Goal: Information Seeking & Learning: Learn about a topic

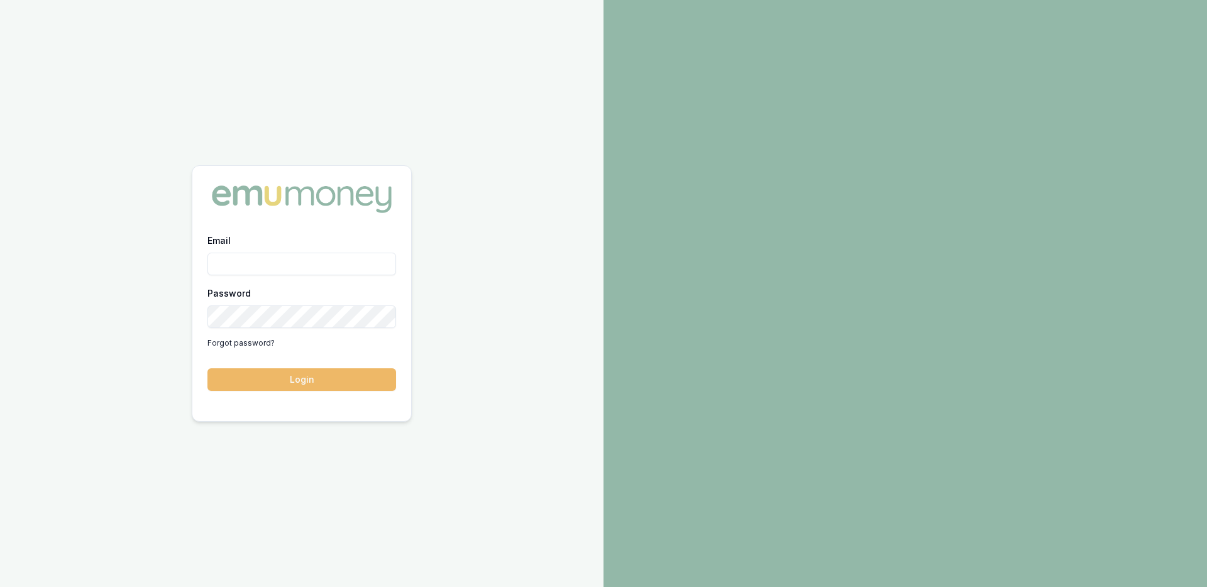
type input "[EMAIL_ADDRESS][DOMAIN_NAME]"
click at [348, 387] on button "Login" at bounding box center [301, 379] width 189 height 23
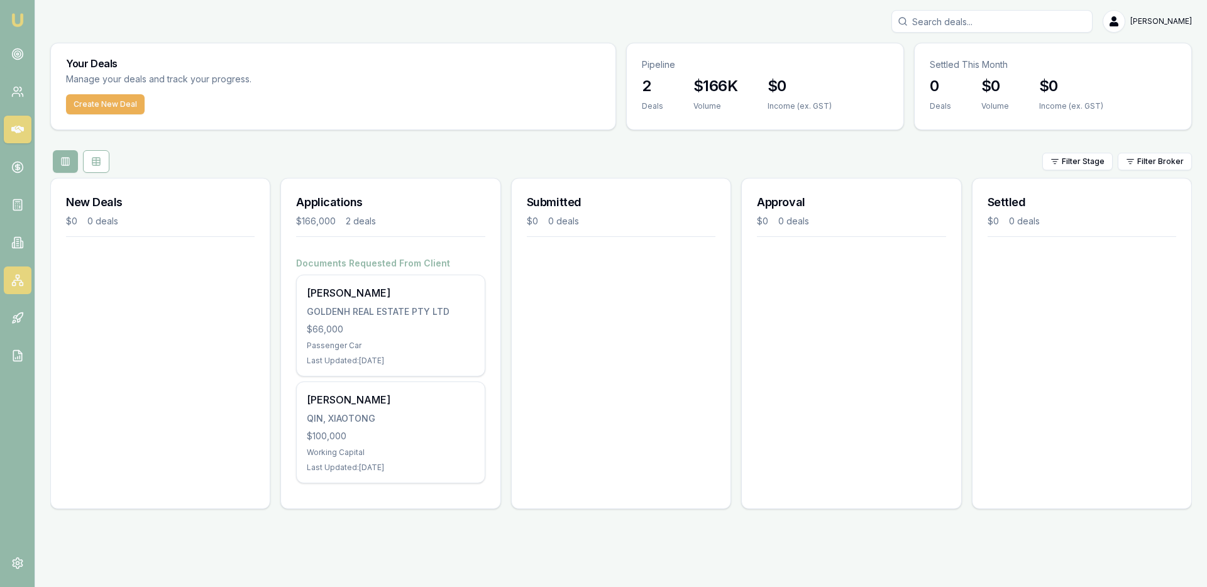
click at [7, 285] on link at bounding box center [18, 281] width 28 height 28
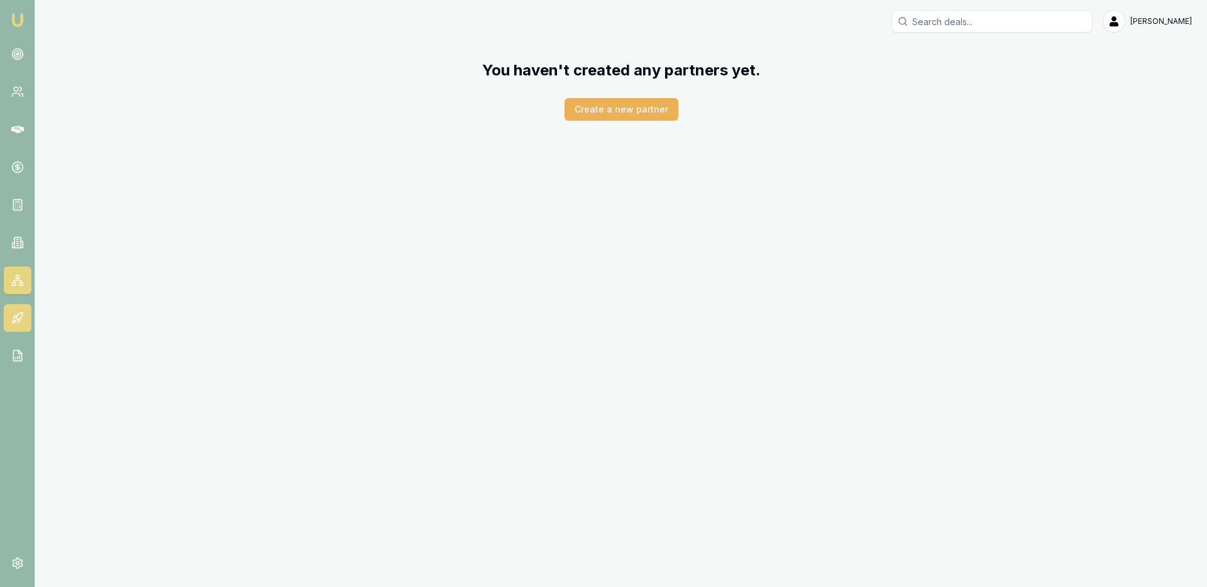
click at [21, 316] on icon at bounding box center [19, 316] width 7 height 7
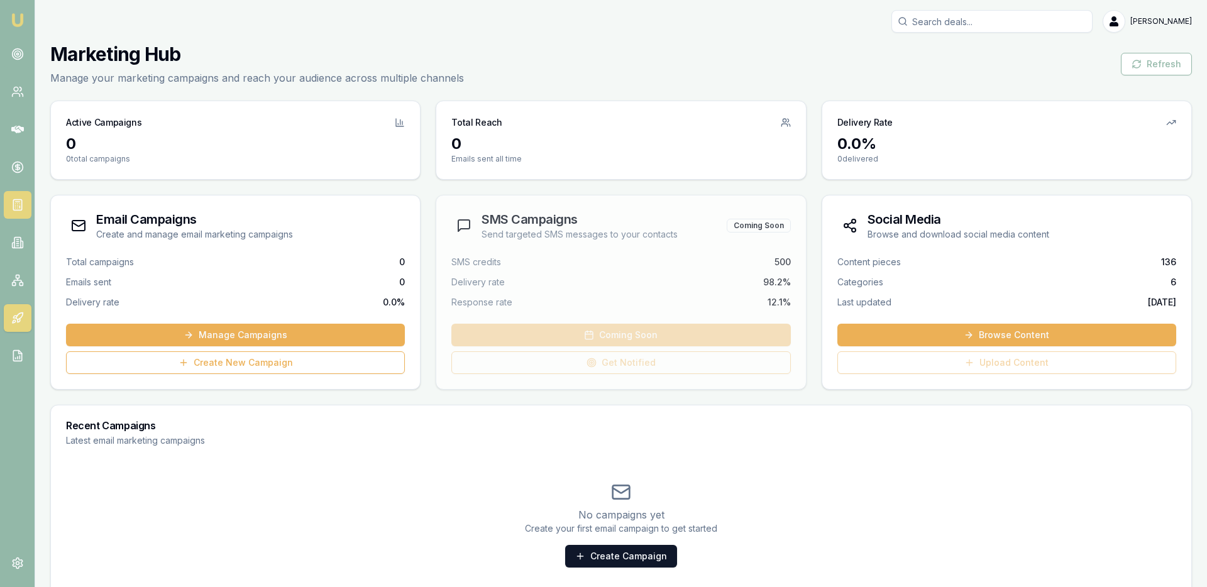
click at [4, 207] on link at bounding box center [18, 205] width 28 height 28
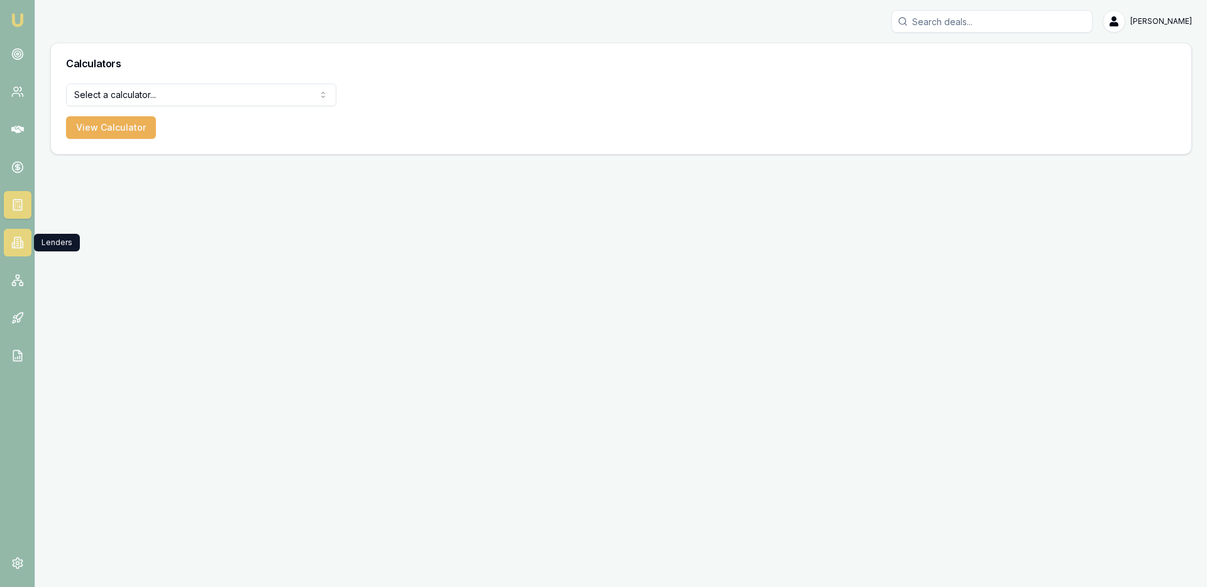
click at [21, 243] on icon at bounding box center [17, 242] width 13 height 13
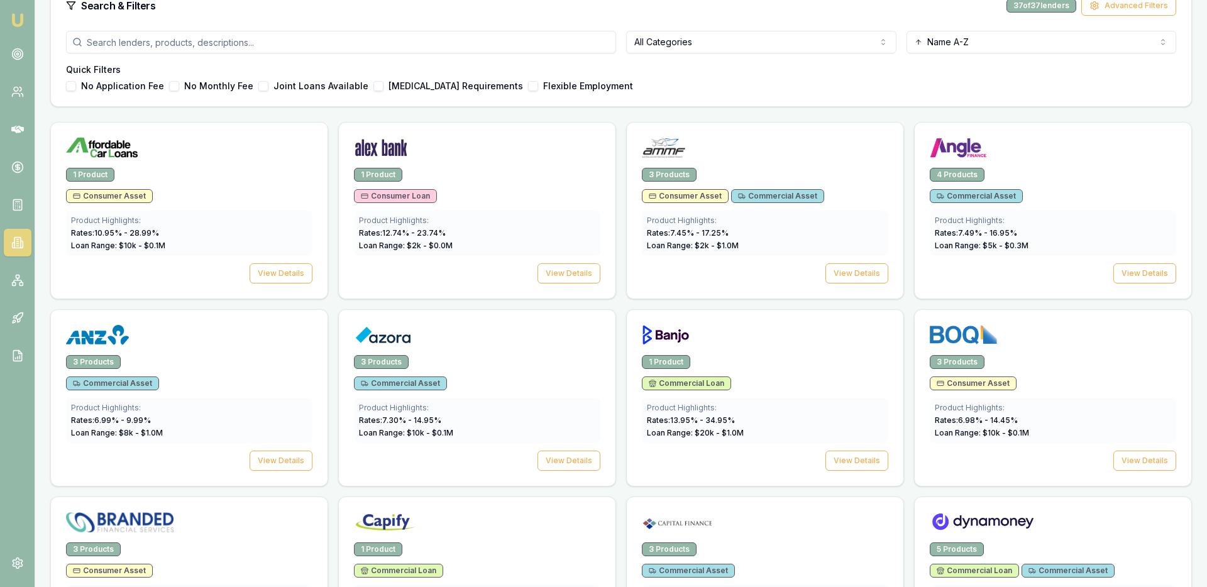
scroll to position [358, 0]
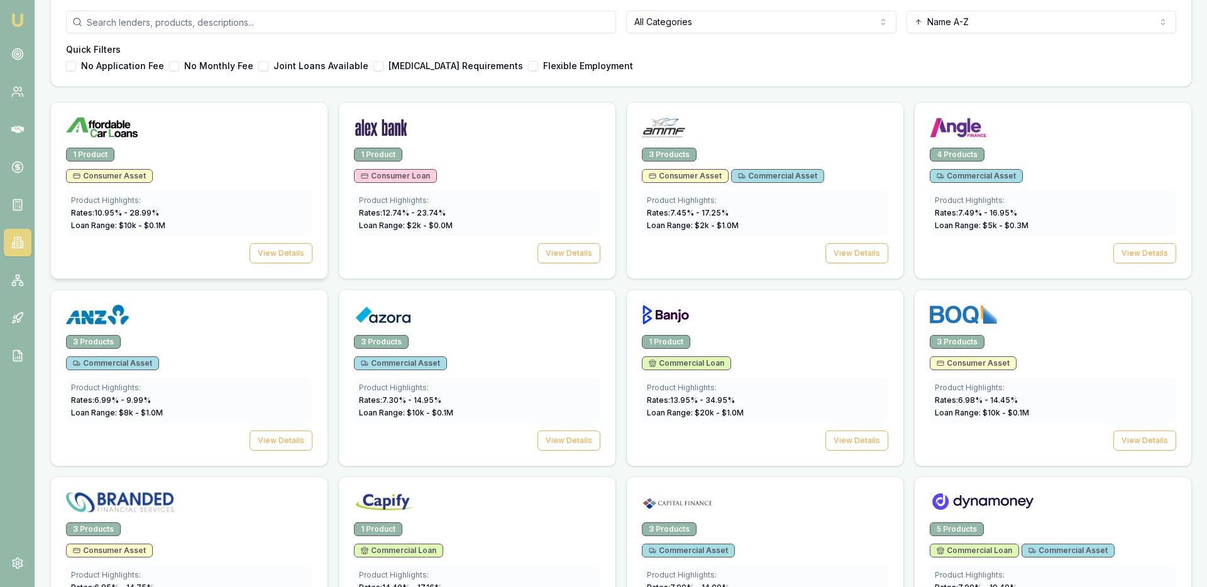
click at [99, 156] on div "1 Product" at bounding box center [90, 155] width 48 height 14
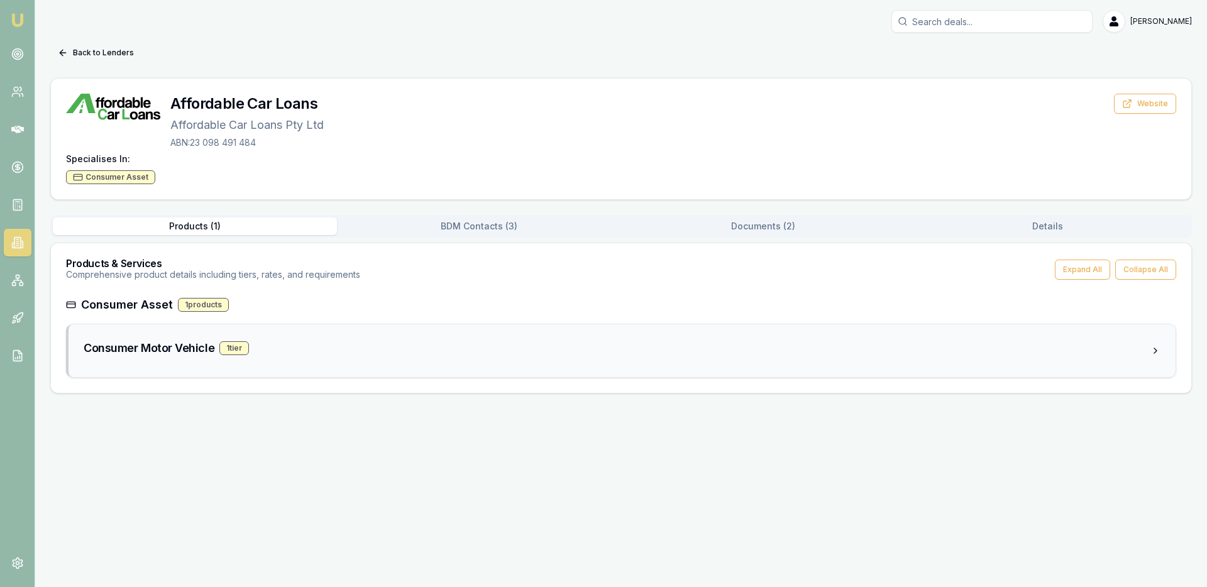
click at [165, 350] on h3 "Consumer Motor Vehicle" at bounding box center [149, 349] width 131 height 18
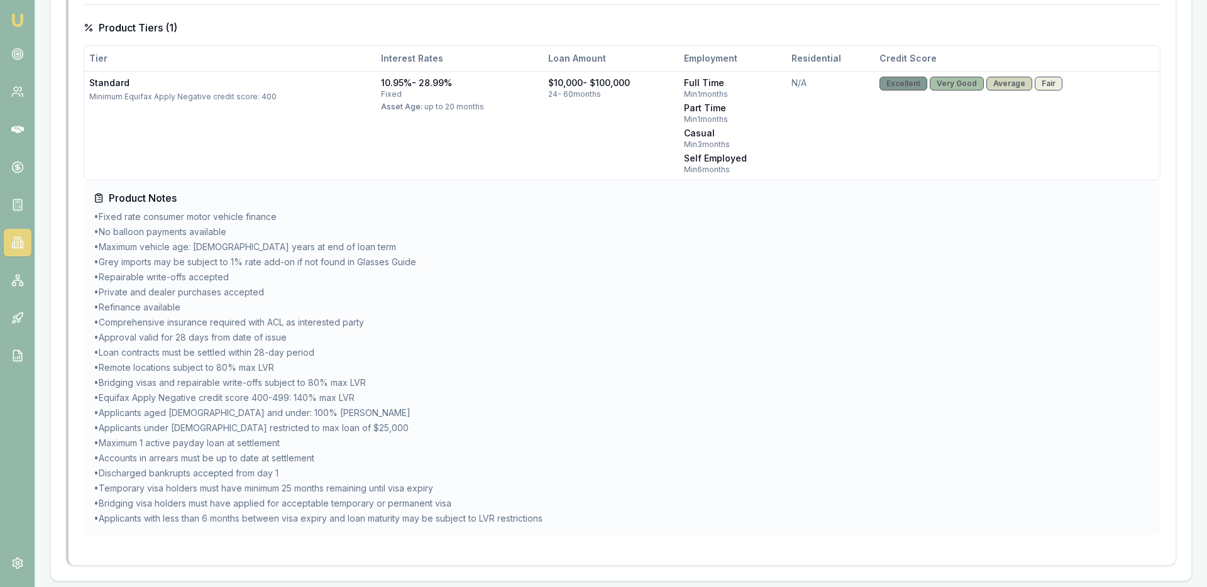
scroll to position [463, 0]
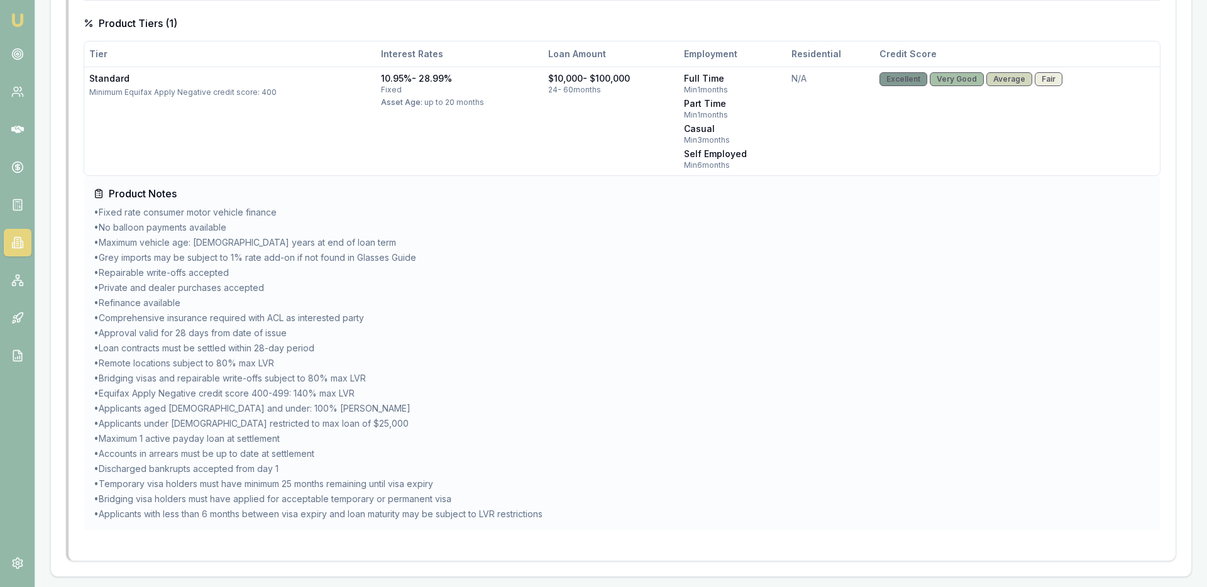
click at [190, 399] on li "• Equifax Apply Negative credit score 400-499: 140% max LVR" at bounding box center [622, 393] width 1057 height 13
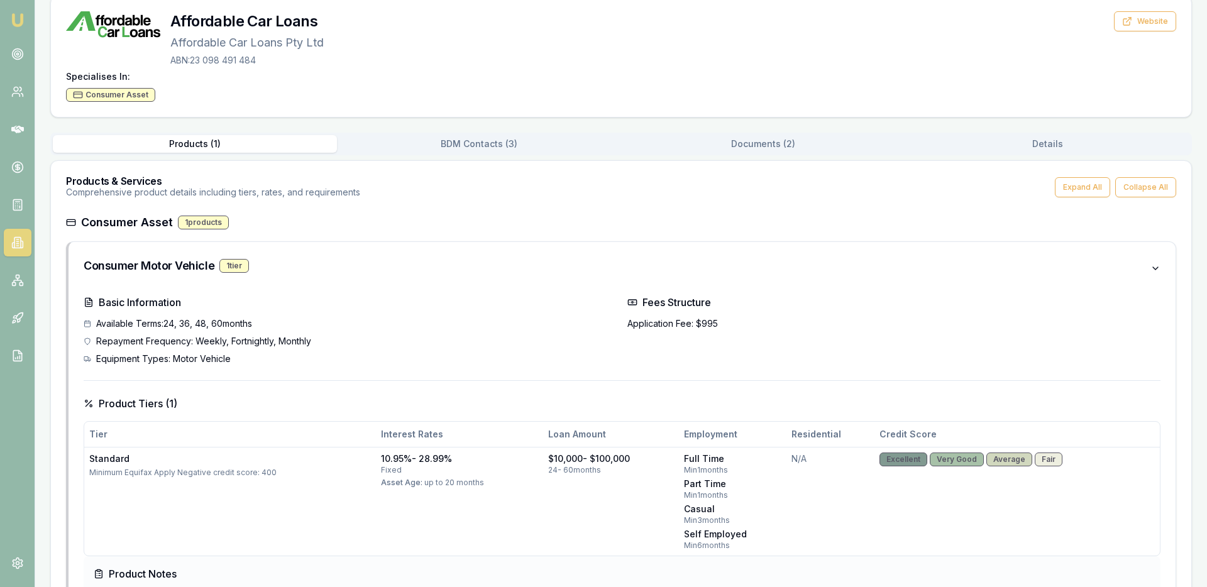
scroll to position [0, 0]
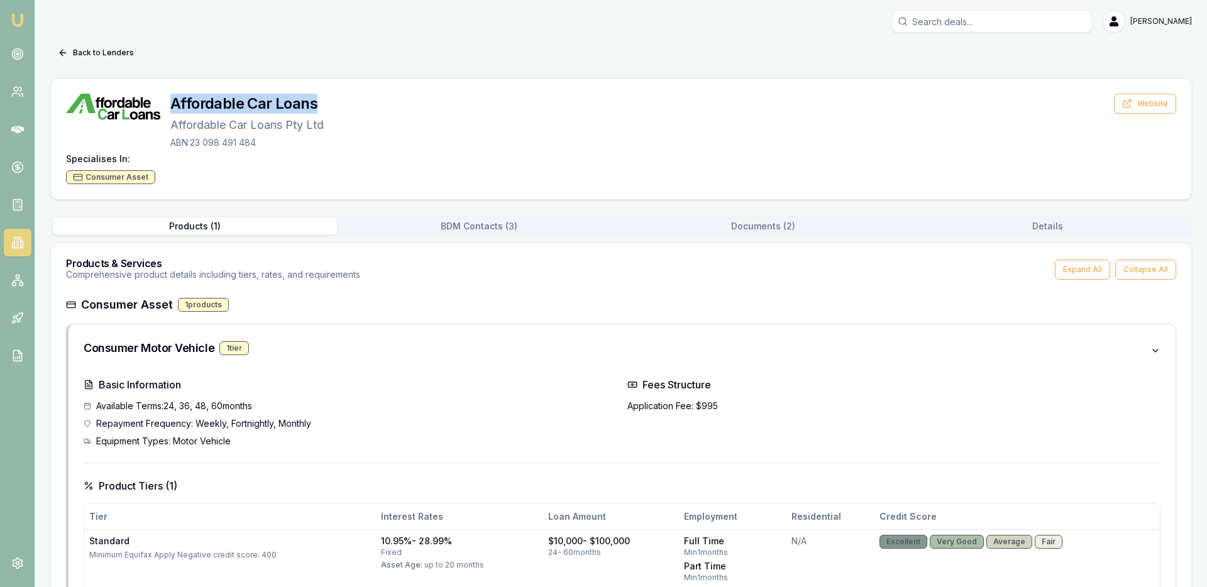
drag, startPoint x: 172, startPoint y: 103, endPoint x: 339, endPoint y: 113, distance: 166.9
click at [336, 110] on div "Affordable Car Loans Affordable Car Loans Pty Ltd ABN: 23 098 491 484 Website" at bounding box center [621, 121] width 1110 height 55
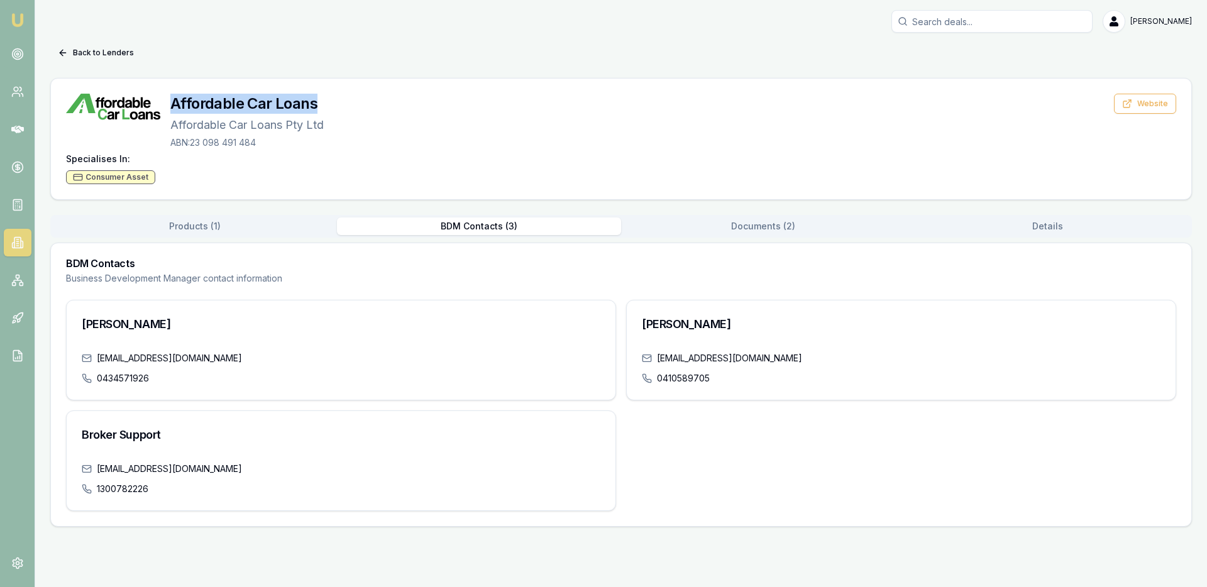
click at [510, 227] on button "BDM Contacts ( 3 )" at bounding box center [479, 227] width 284 height 18
click at [761, 209] on div "Back to Lenders Affordable Car Loans Affordable Car Loans Pty Ltd ABN: 23 098 4…" at bounding box center [621, 285] width 1142 height 484
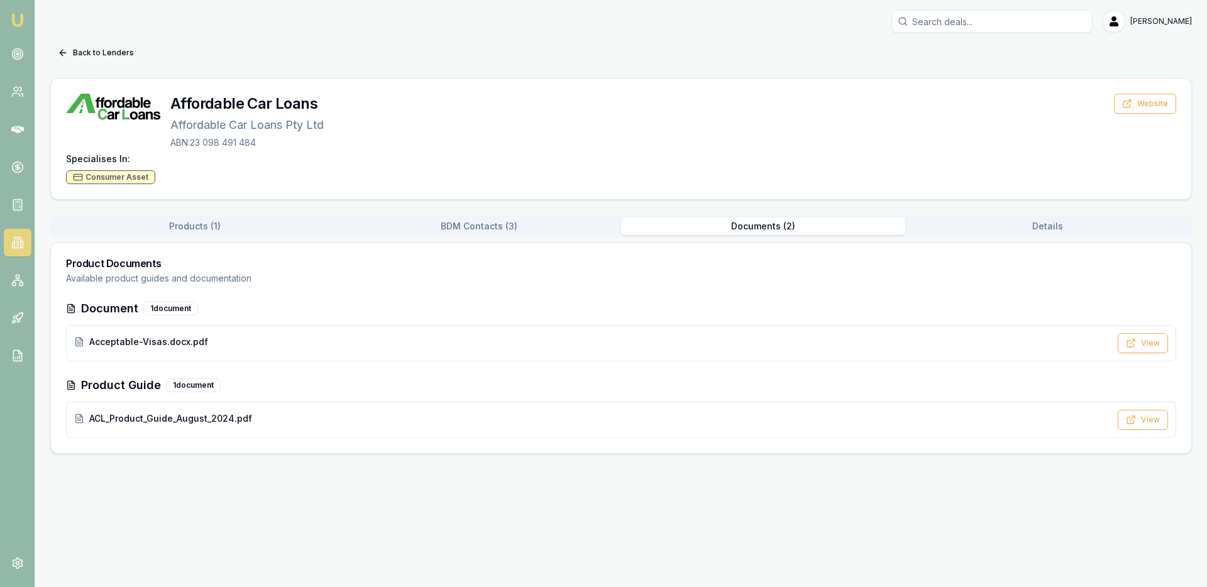
click at [758, 221] on button "Documents ( 2 )" at bounding box center [763, 227] width 284 height 18
click at [641, 362] on div "Document 1 document Acceptable-Visas.docx.pdf View Product Guide 1 document ACL…" at bounding box center [621, 369] width 1110 height 138
click at [1137, 344] on button "View" at bounding box center [1143, 343] width 50 height 20
click at [220, 423] on span "ACL_Product_Guide_August_2024.pdf" at bounding box center [170, 418] width 163 height 13
click at [451, 205] on div "Back to Lenders Affordable Car Loans Affordable Car Loans Pty Ltd ABN: 23 098 4…" at bounding box center [621, 248] width 1142 height 411
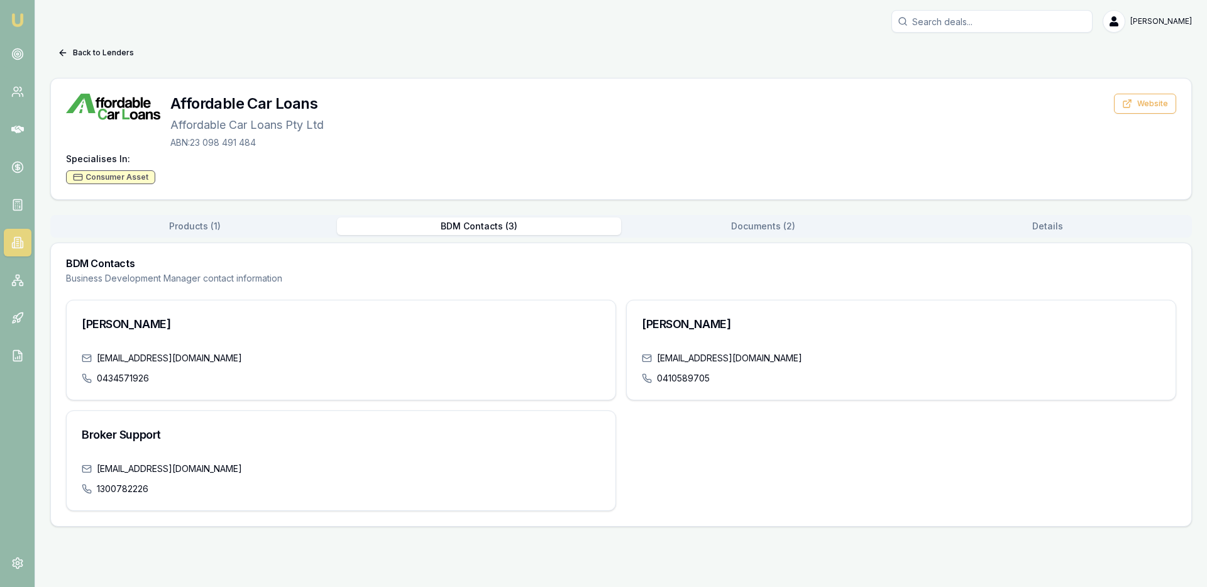
click at [464, 230] on button "BDM Contacts ( 3 )" at bounding box center [479, 227] width 284 height 18
click at [190, 233] on button "Products ( 1 )" at bounding box center [195, 227] width 284 height 18
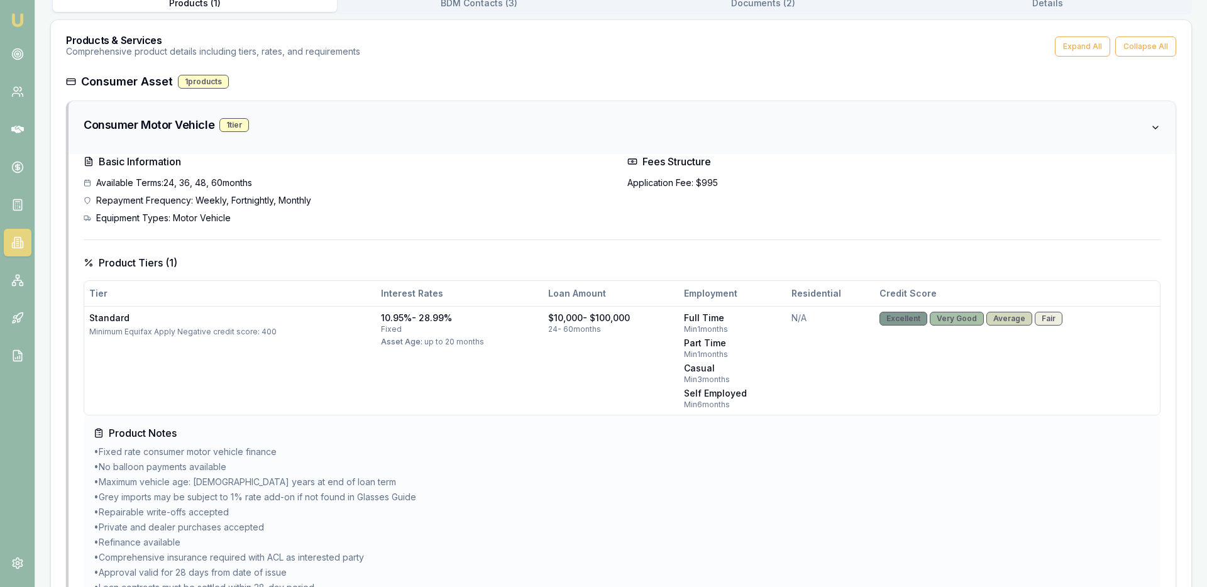
scroll to position [231, 0]
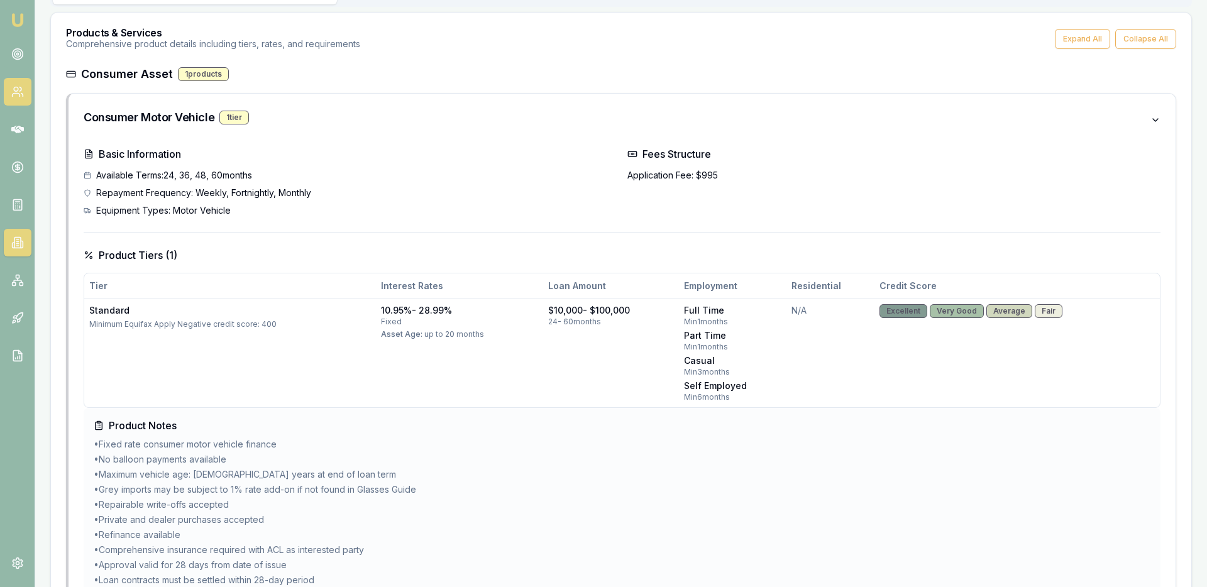
click at [13, 100] on link at bounding box center [18, 92] width 28 height 28
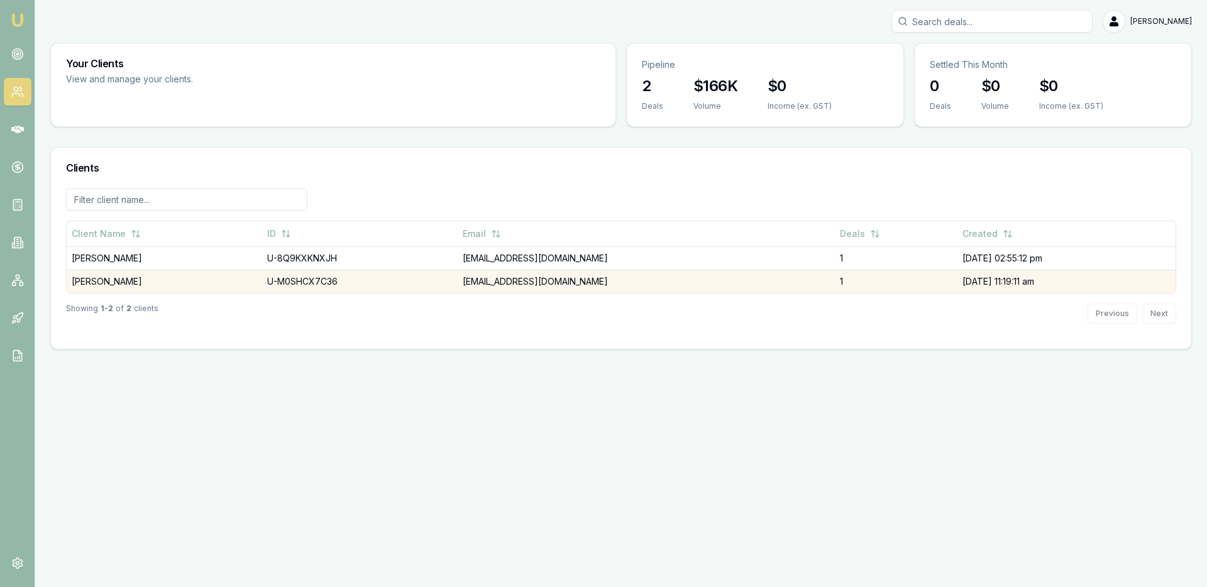
click at [141, 284] on td "[PERSON_NAME]" at bounding box center [165, 281] width 196 height 23
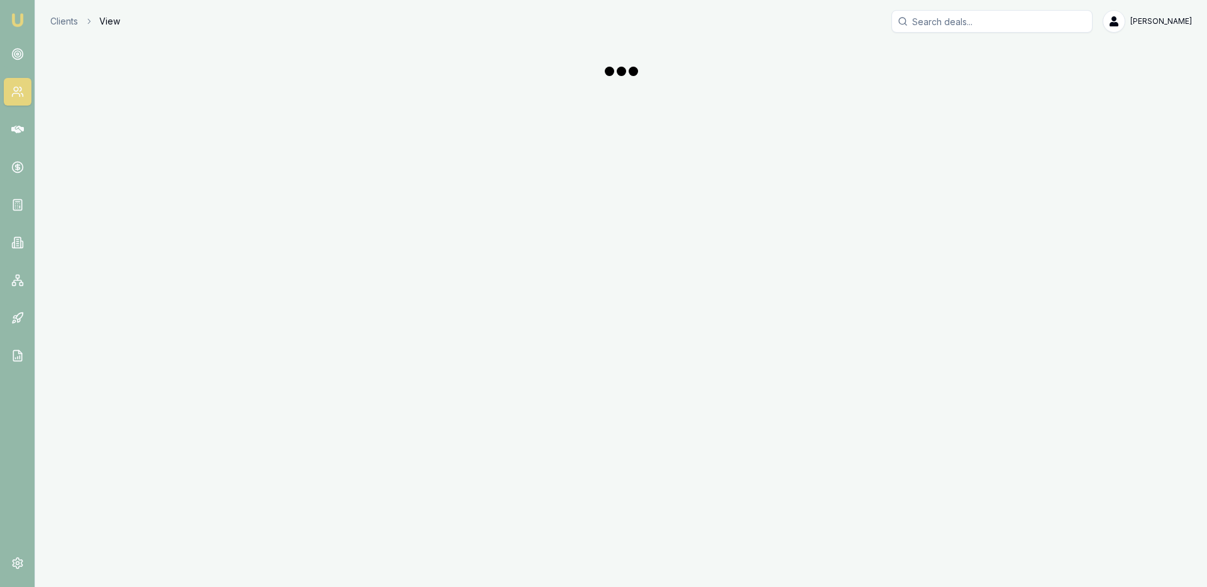
click at [140, 260] on div "Emu Broker Clients View Ray Guan Toggle Menu" at bounding box center [603, 293] width 1207 height 587
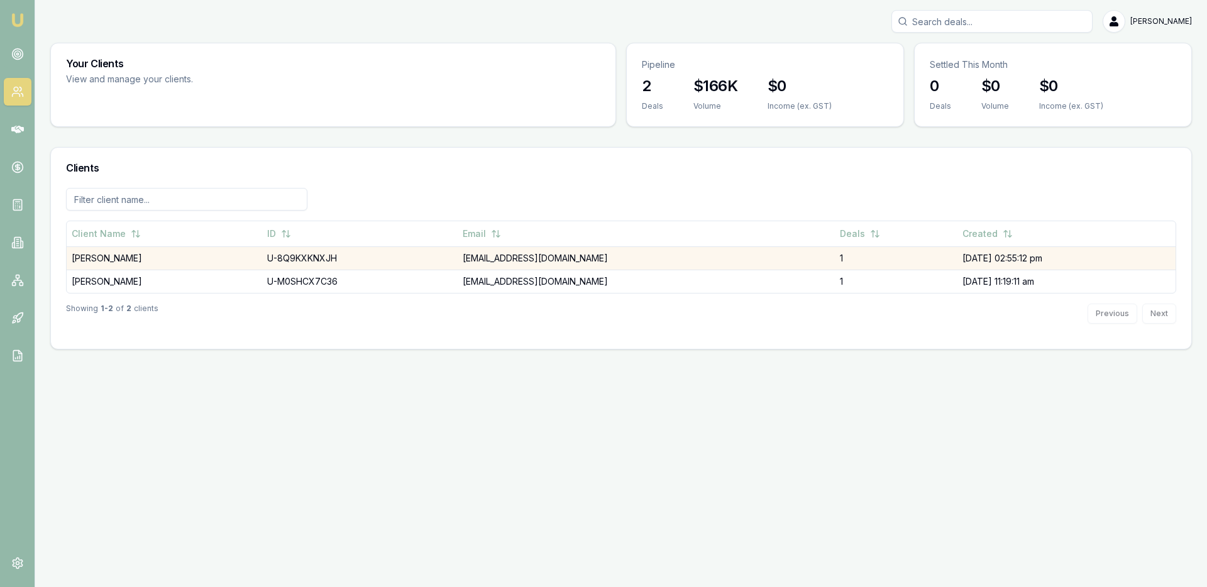
click at [115, 252] on td "[PERSON_NAME]" at bounding box center [165, 257] width 196 height 23
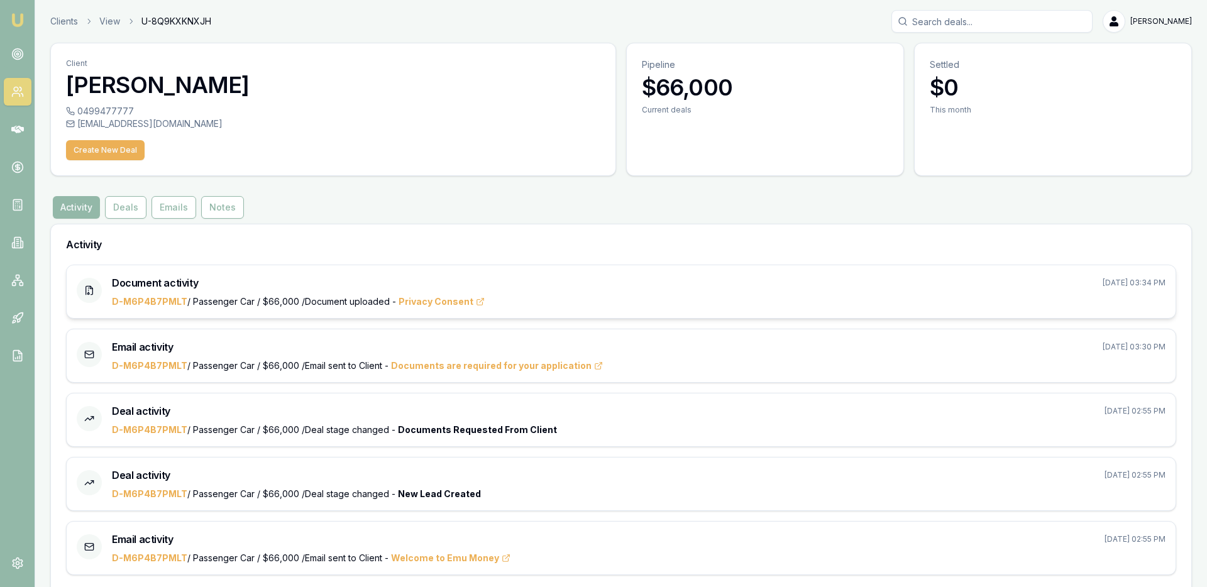
scroll to position [24, 0]
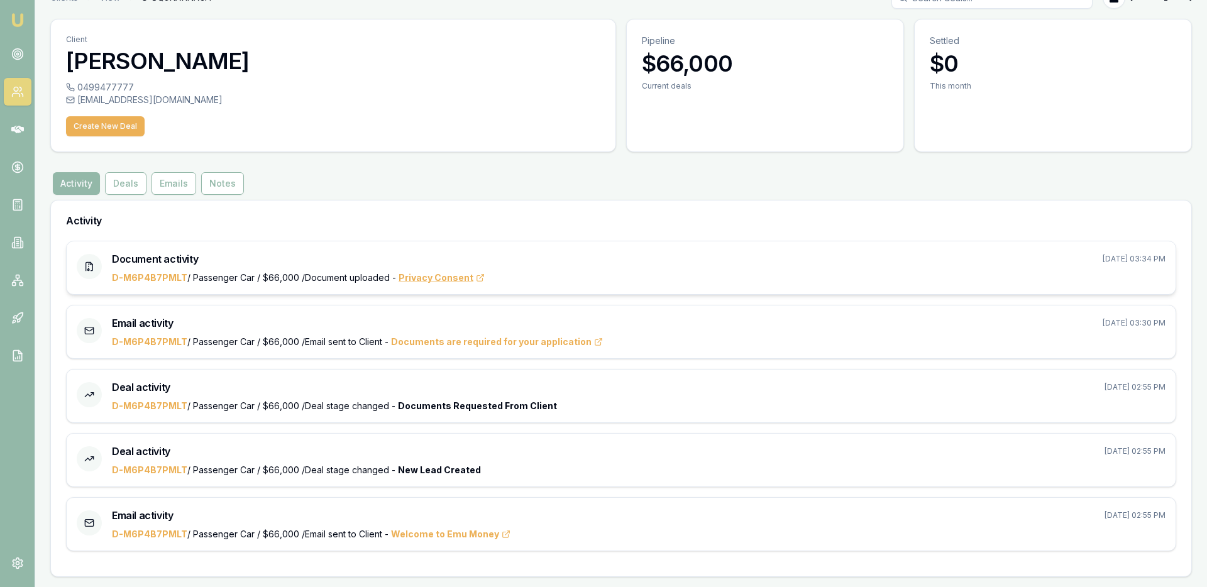
click at [421, 277] on span "Privacy Consent" at bounding box center [442, 278] width 86 height 13
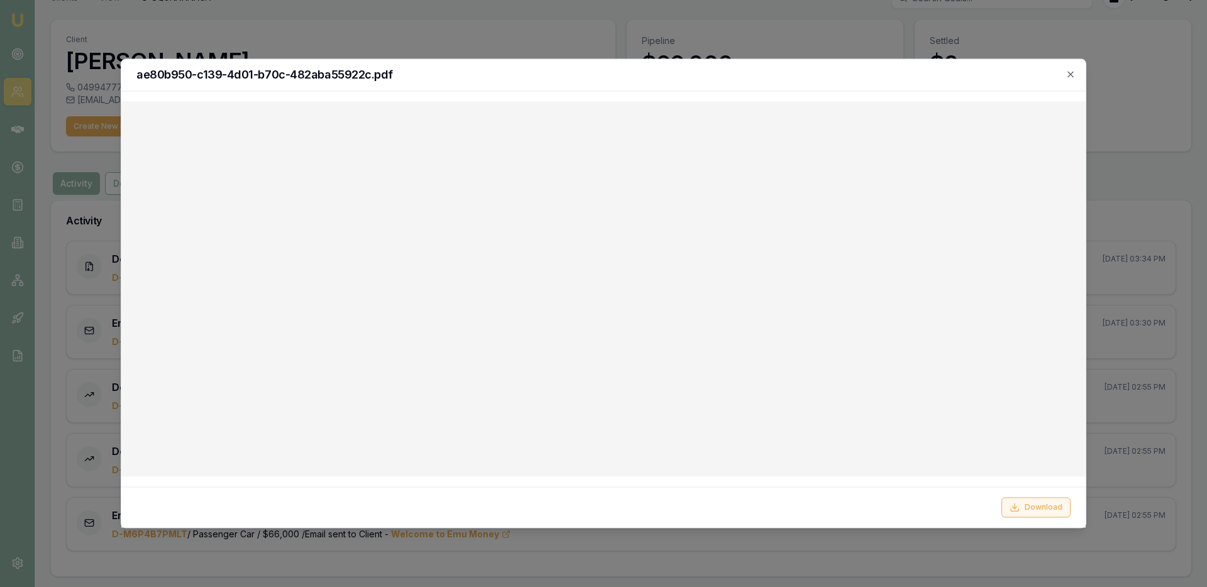
click at [1046, 512] on button "Download" at bounding box center [1036, 508] width 69 height 20
click at [1071, 75] on icon "button" at bounding box center [1071, 75] width 6 height 6
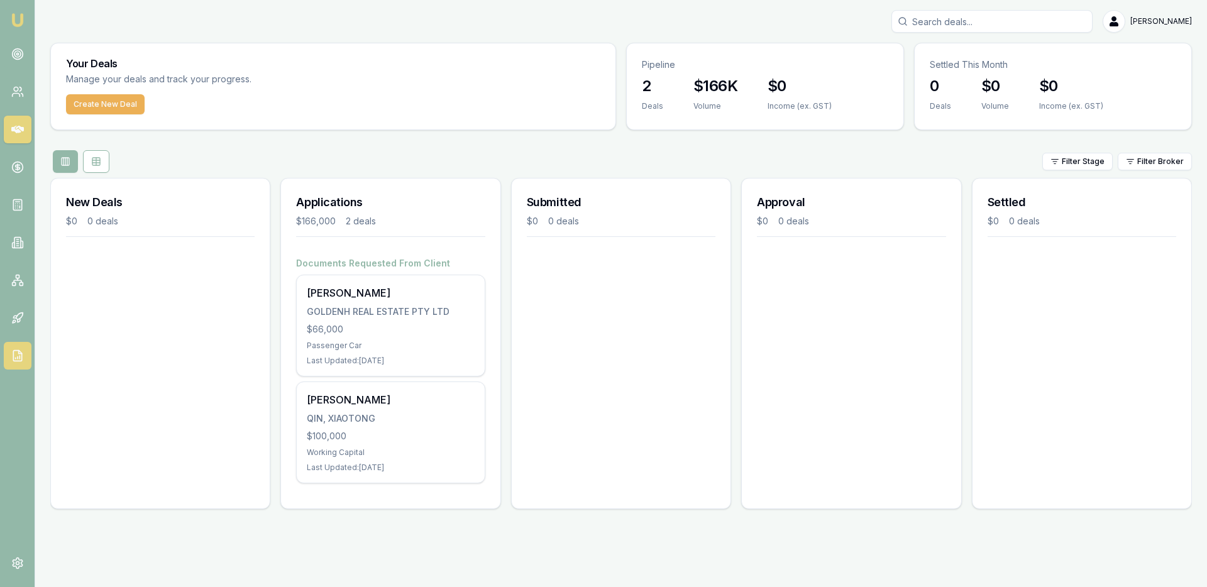
click at [18, 362] on link at bounding box center [18, 356] width 28 height 28
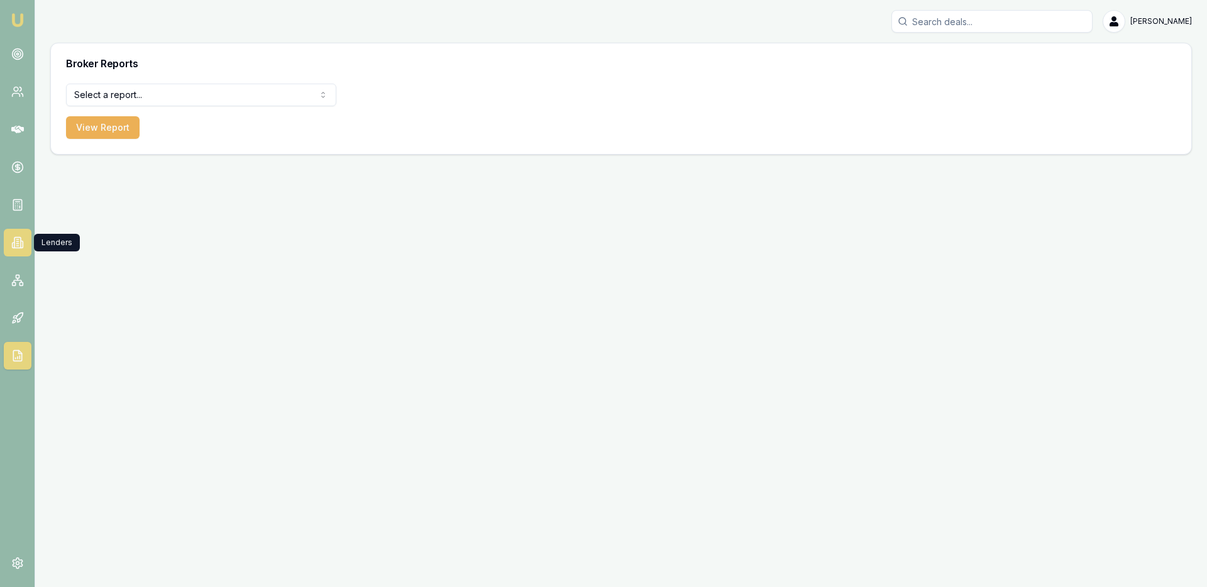
click at [17, 243] on icon at bounding box center [17, 242] width 13 height 13
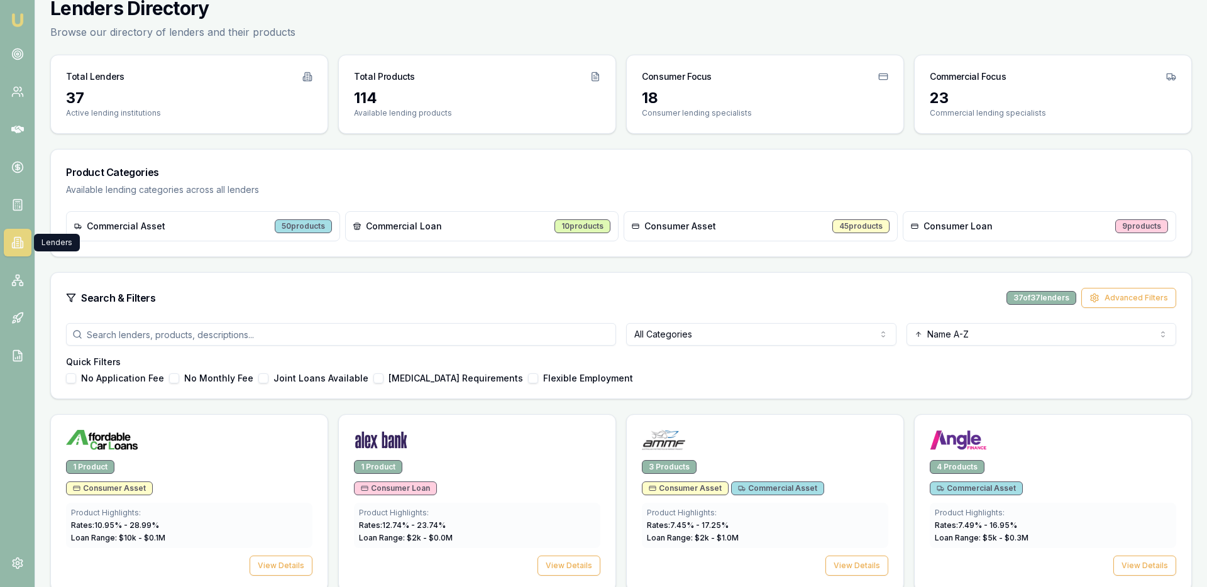
scroll to position [51, 0]
